Goal: Find specific page/section: Find specific page/section

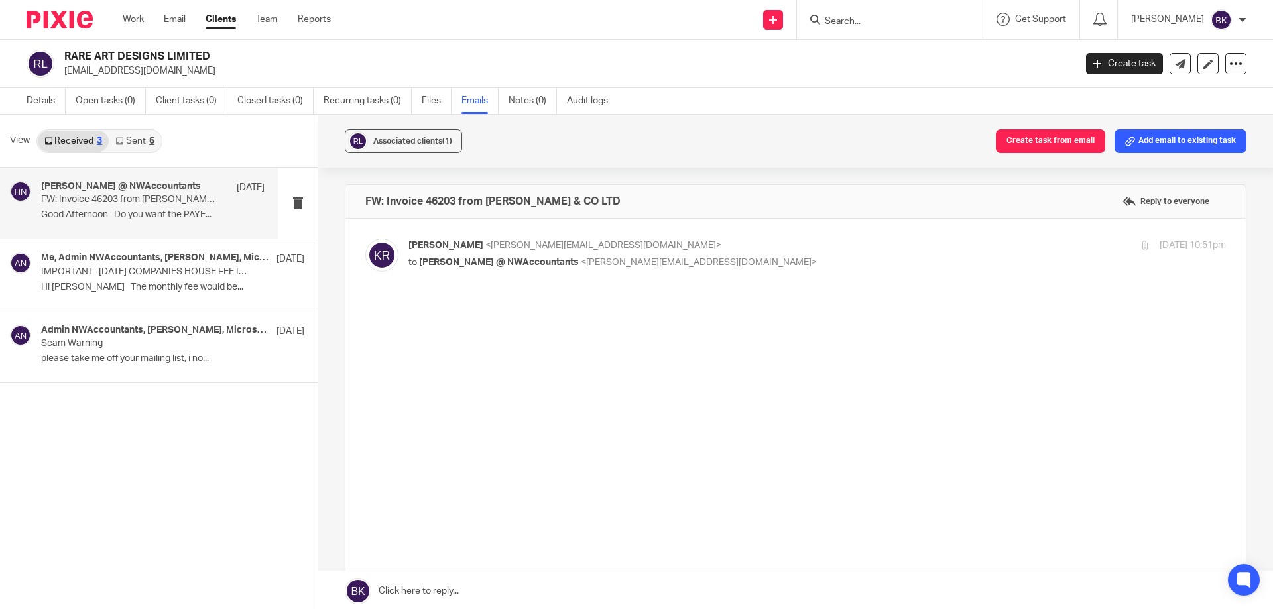
click at [881, 21] on input "Search" at bounding box center [882, 22] width 119 height 12
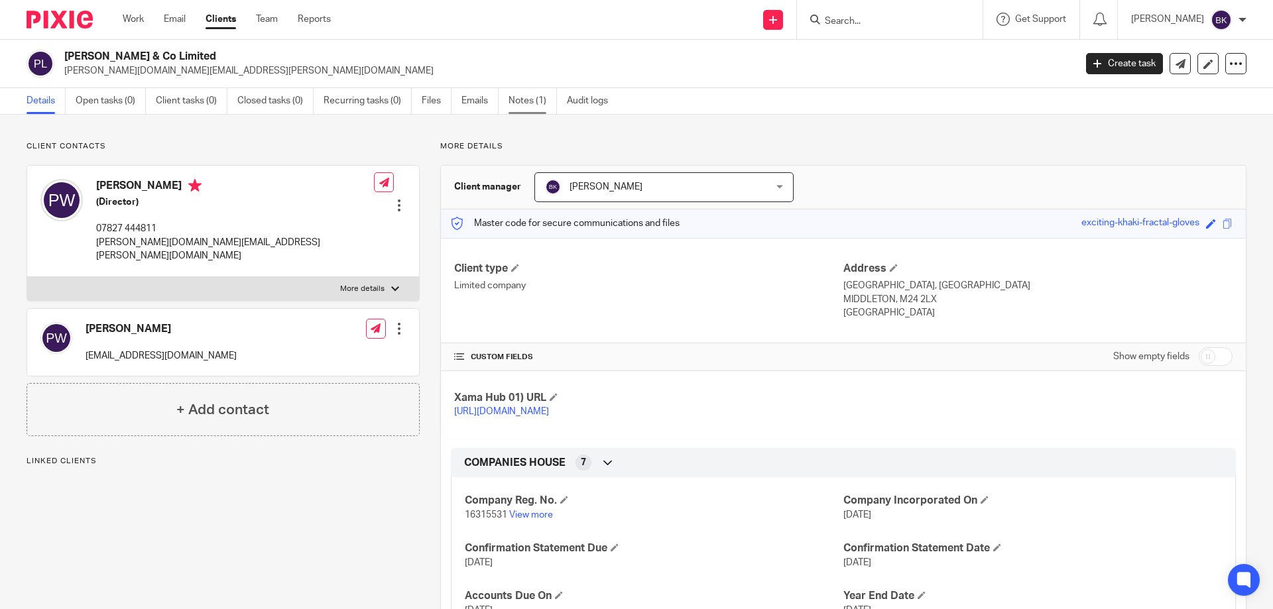
click at [523, 106] on link "Notes (1)" at bounding box center [532, 101] width 48 height 26
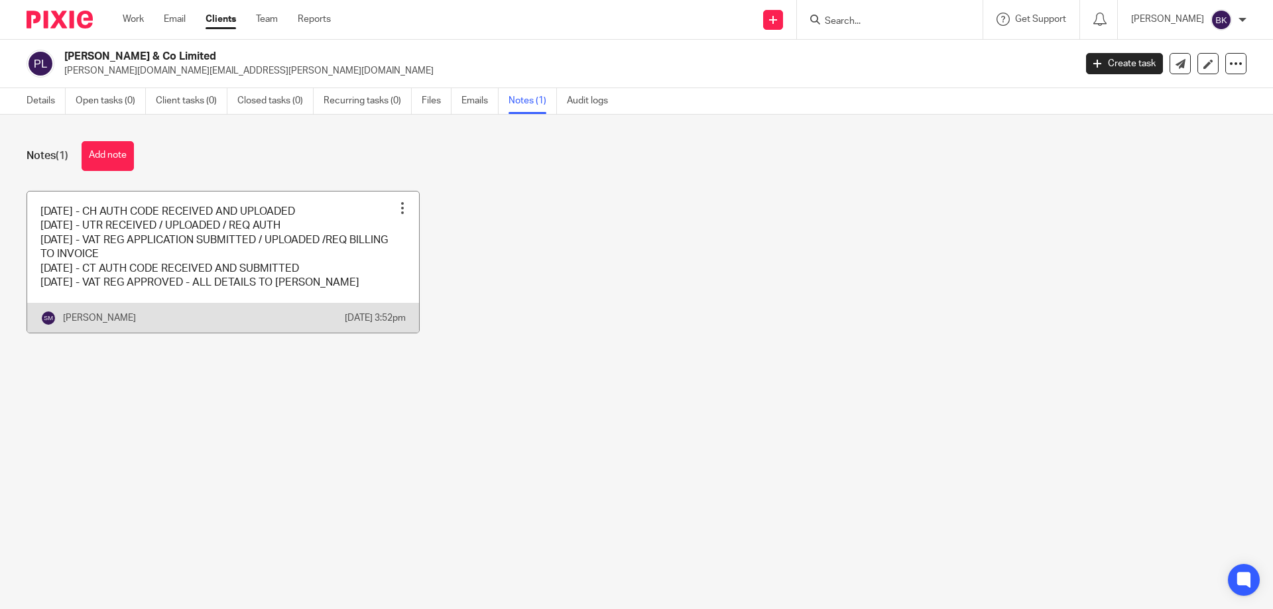
click at [219, 279] on link at bounding box center [223, 263] width 392 height 142
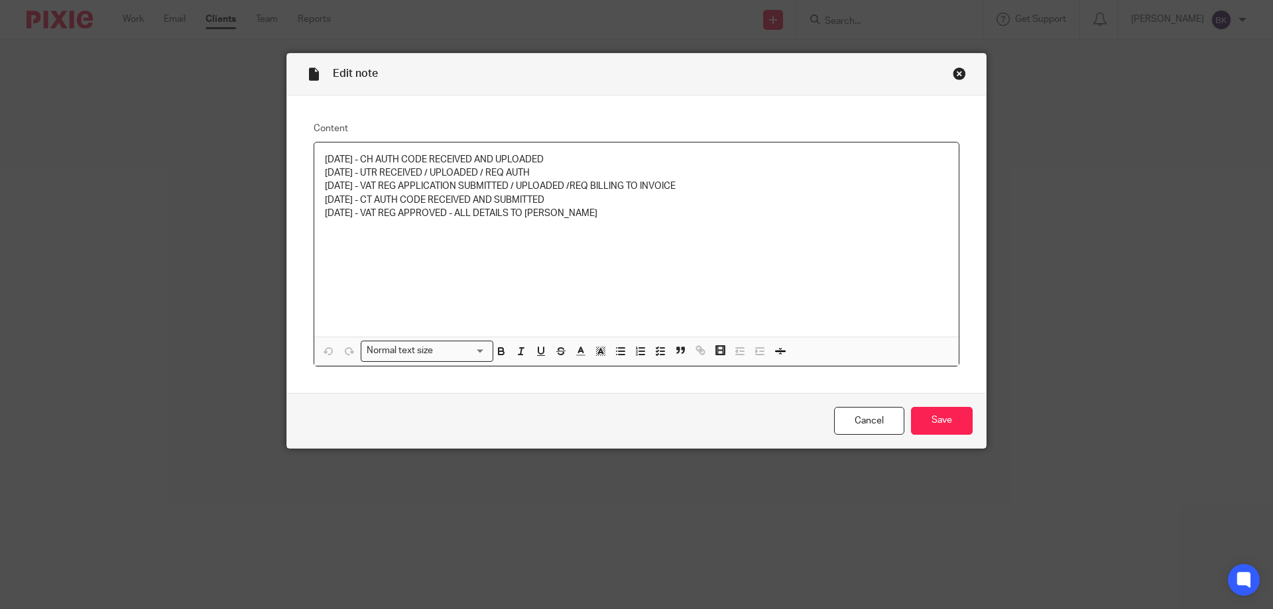
click at [954, 78] on div "Close this dialog window" at bounding box center [958, 73] width 13 height 13
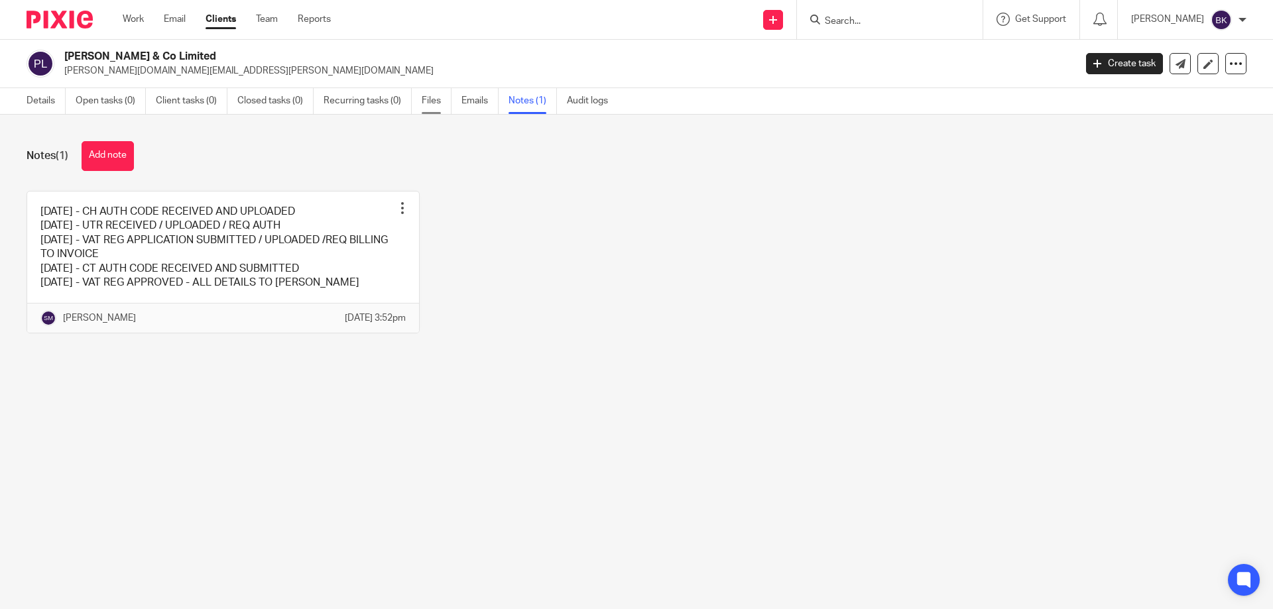
click at [428, 104] on link "Files" at bounding box center [437, 101] width 30 height 26
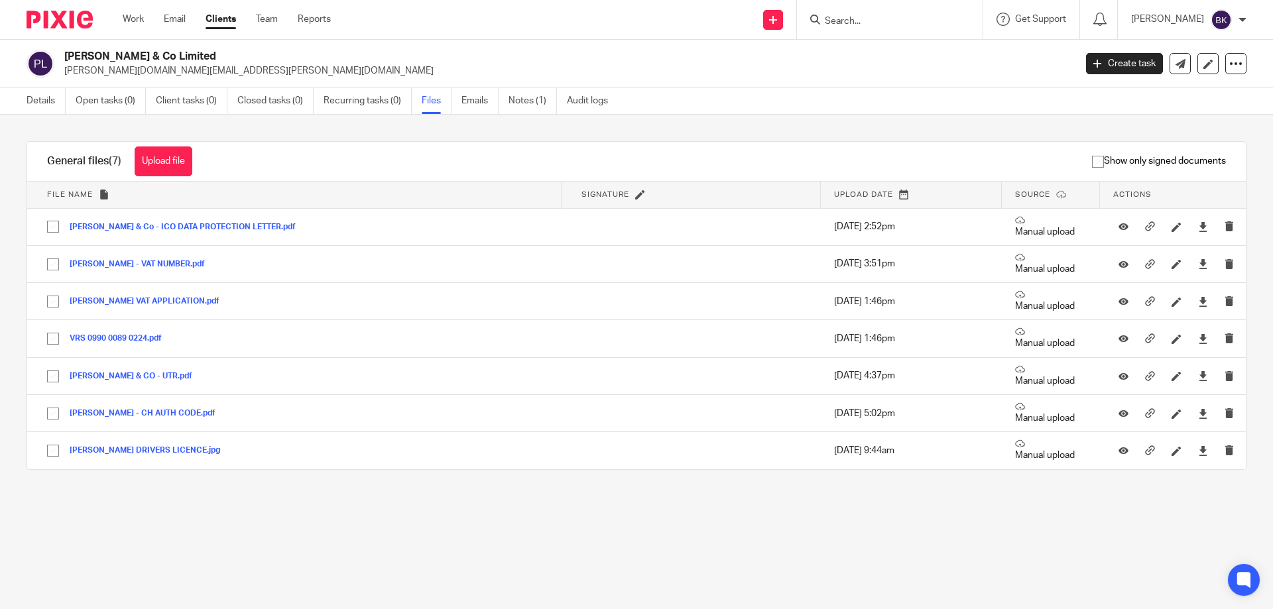
click at [927, 25] on input "Search" at bounding box center [882, 22] width 119 height 12
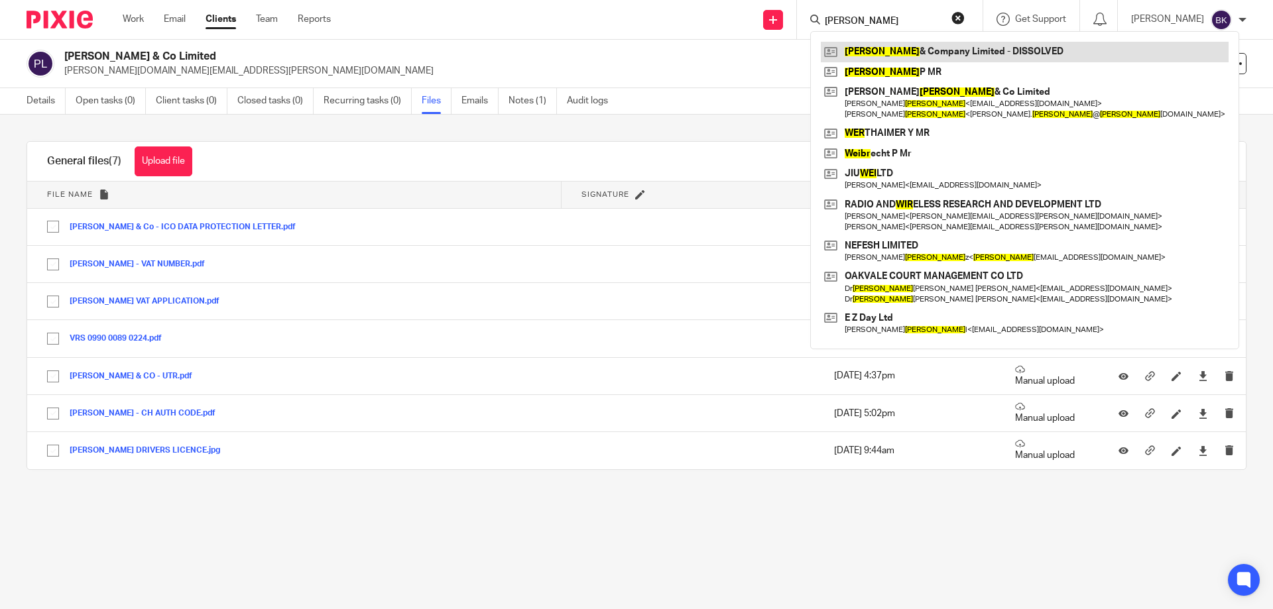
type input "weir"
click at [927, 55] on link at bounding box center [1025, 52] width 408 height 20
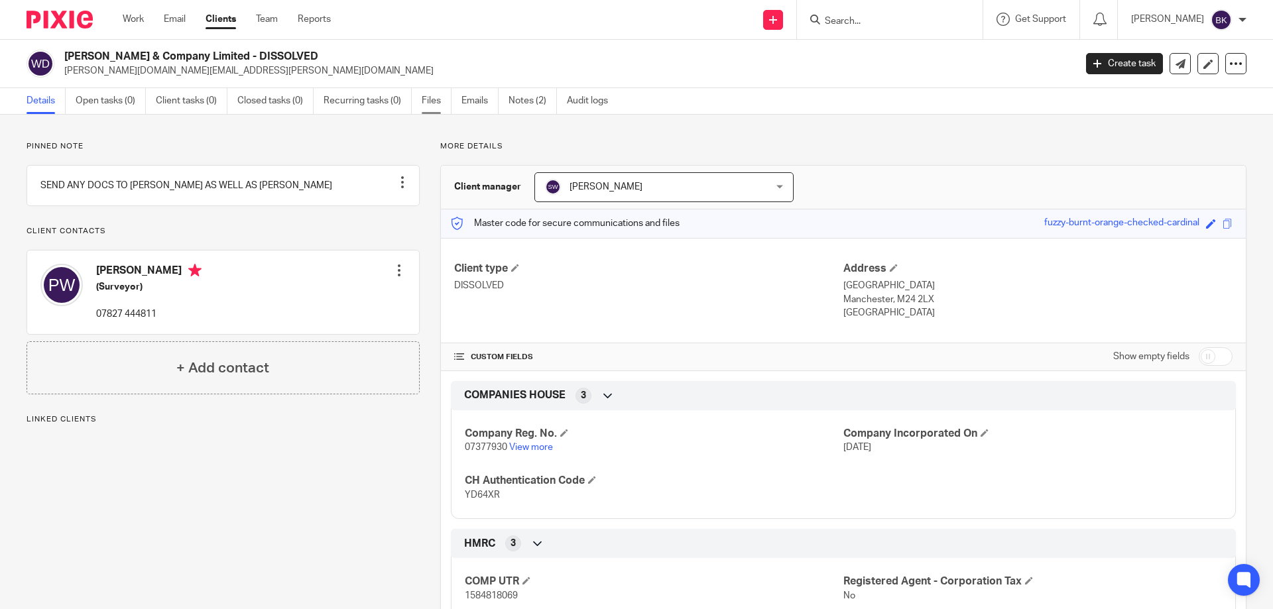
click at [424, 106] on link "Files" at bounding box center [437, 101] width 30 height 26
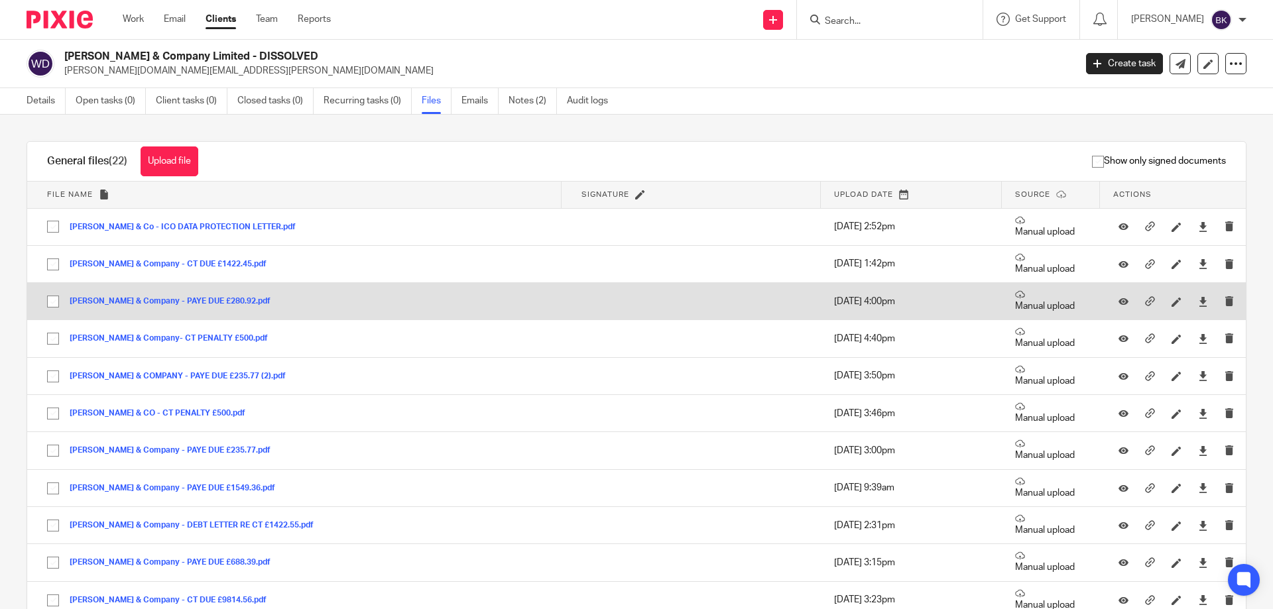
click at [175, 294] on td "[PERSON_NAME] & Company - PAYE DUE £280.92.pdf [PERSON_NAME] & Company - PAYE D…" at bounding box center [294, 301] width 534 height 37
click at [176, 298] on button "[PERSON_NAME] & Company - PAYE DUE £280.92.pdf" at bounding box center [175, 301] width 211 height 9
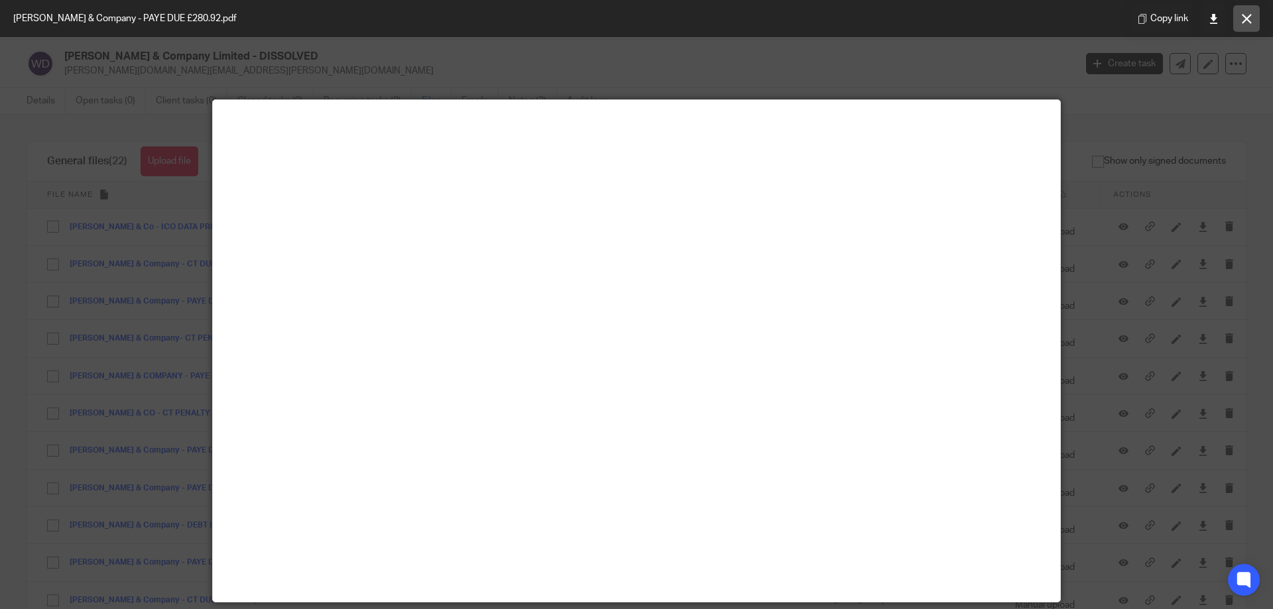
click at [1236, 19] on button at bounding box center [1246, 18] width 27 height 27
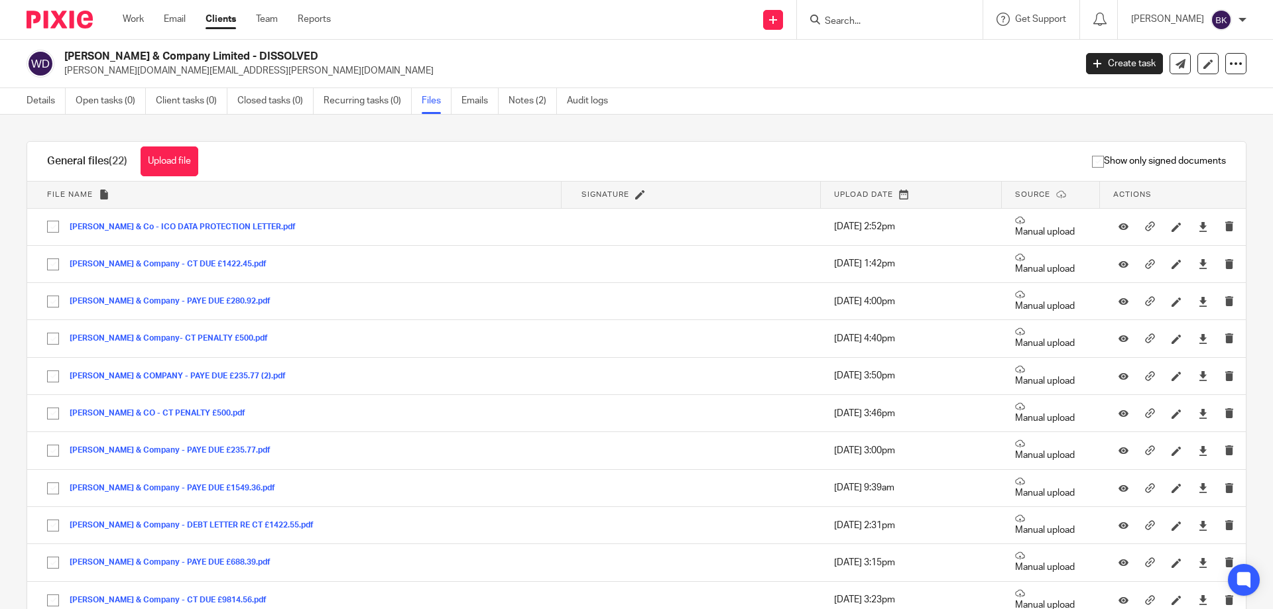
click at [917, 14] on form at bounding box center [893, 19] width 141 height 17
click at [893, 31] on div at bounding box center [890, 19] width 186 height 39
click at [893, 25] on input "Search" at bounding box center [882, 22] width 119 height 12
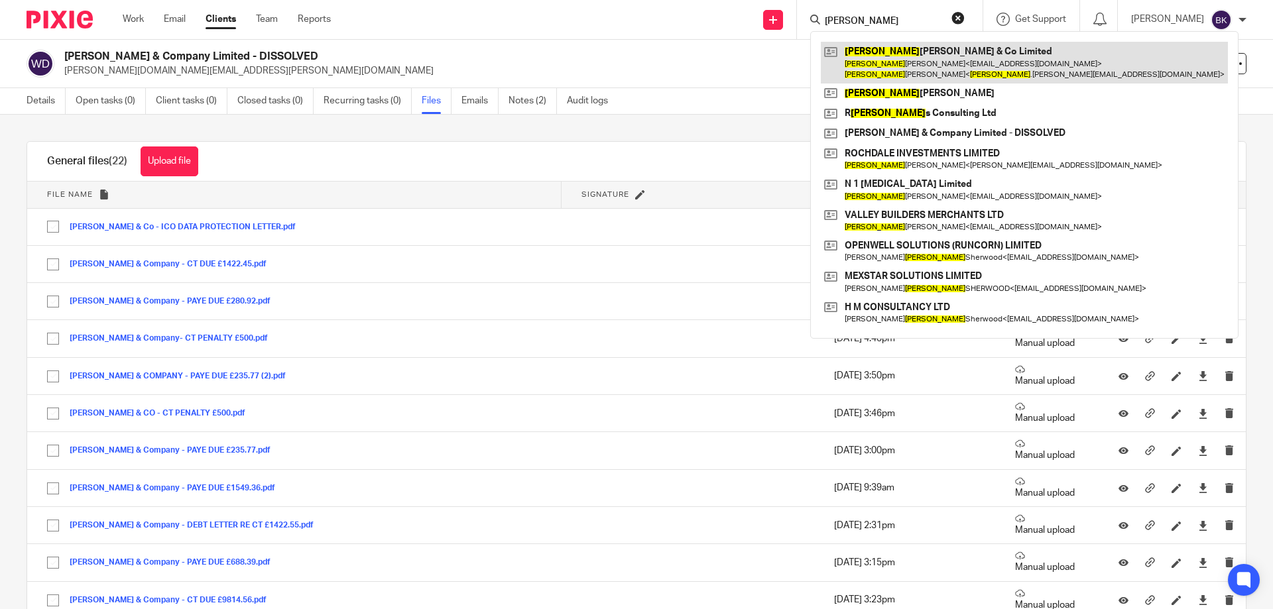
type input "[PERSON_NAME]"
click at [921, 65] on link at bounding box center [1024, 62] width 407 height 41
